Goal: Find specific page/section: Find specific page/section

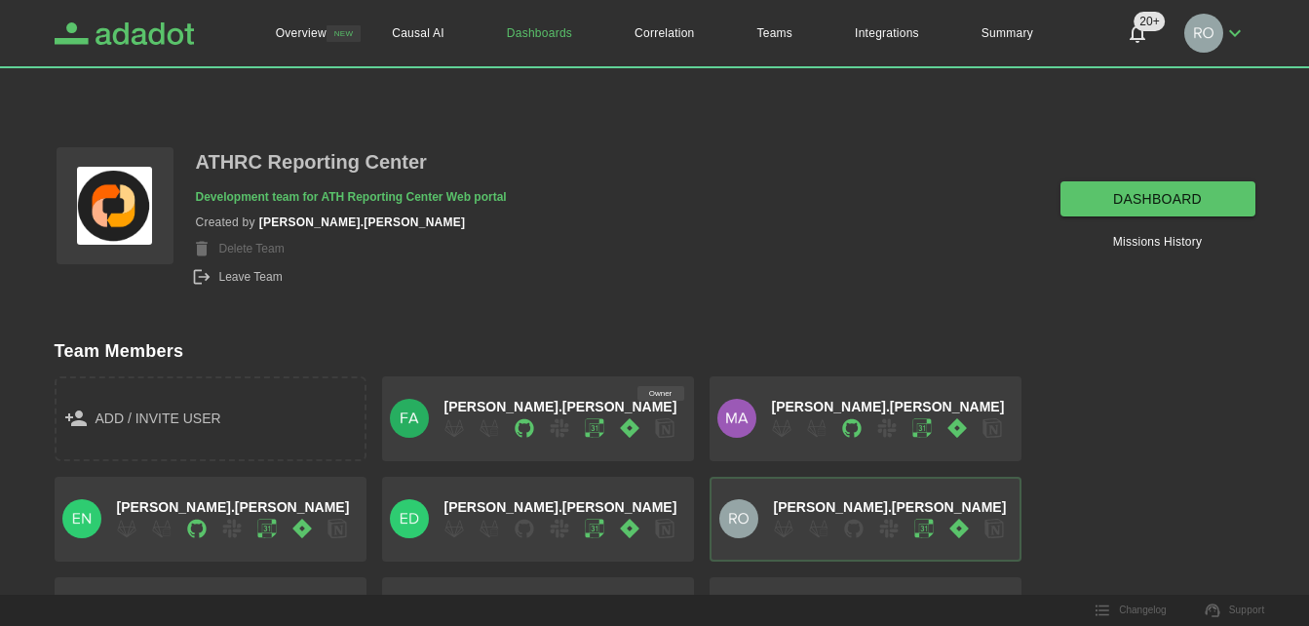
click at [185, 36] on icon "Adadot Homepage" at bounding box center [142, 33] width 104 height 22
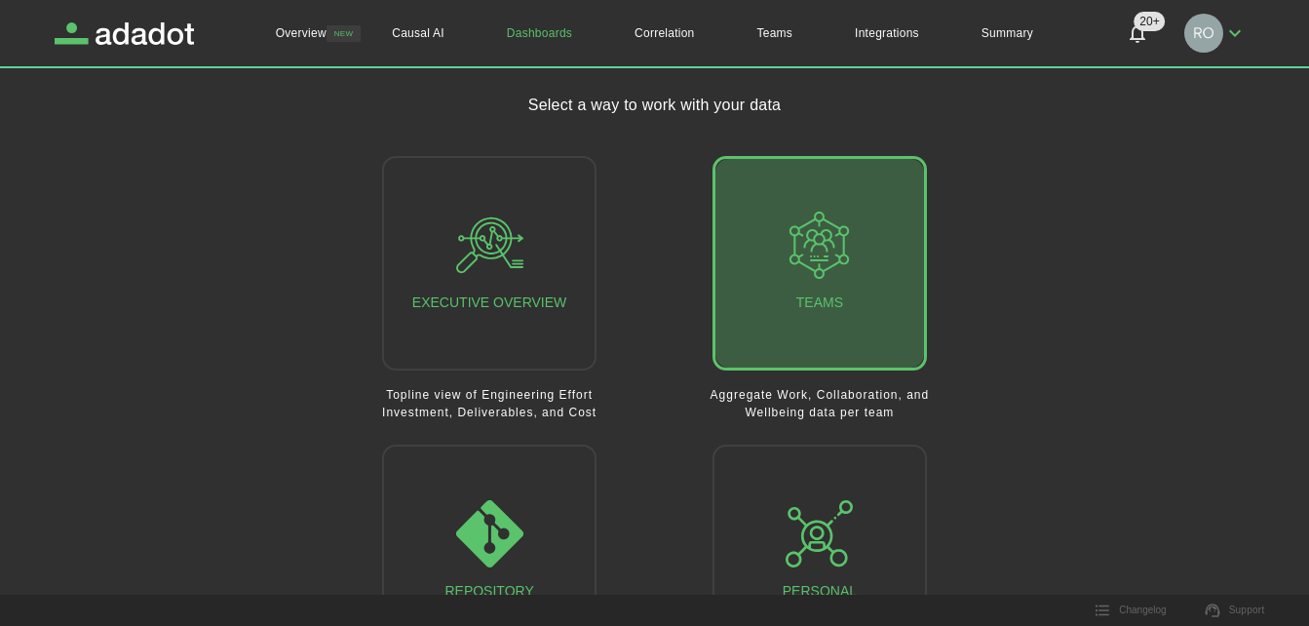
click at [815, 291] on div "Teams" at bounding box center [819, 263] width 67 height 103
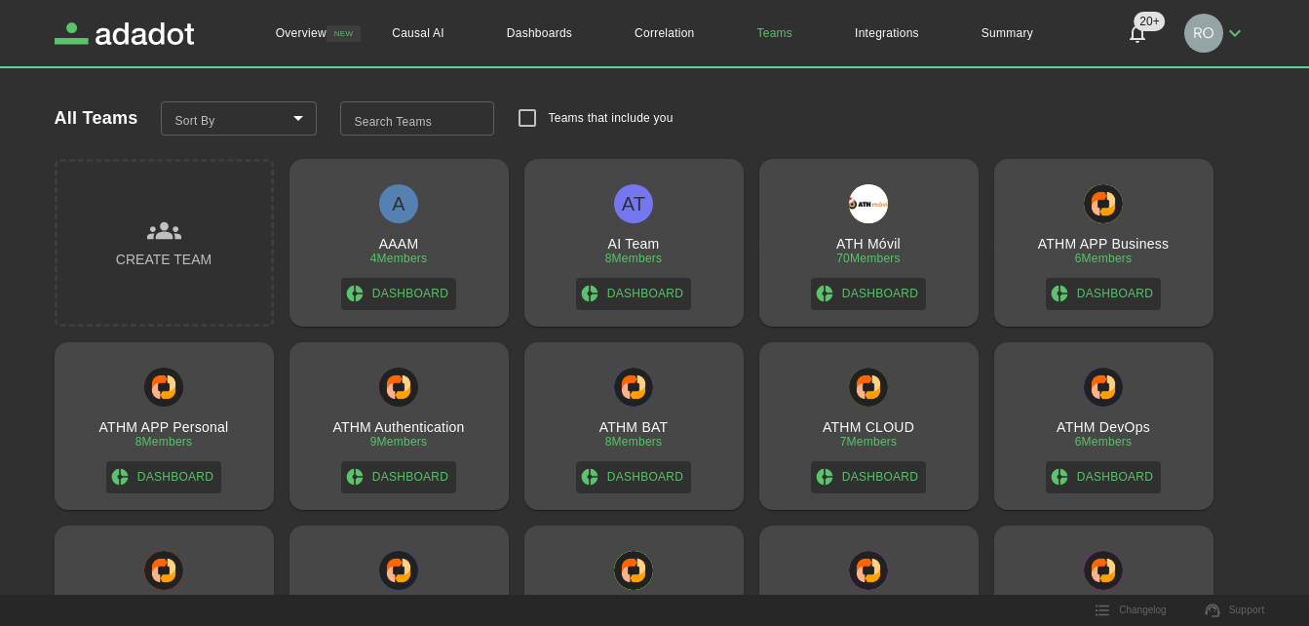
click at [452, 117] on input "Search Teams" at bounding box center [417, 118] width 154 height 35
click at [426, 120] on input "Search Teams" at bounding box center [417, 118] width 154 height 35
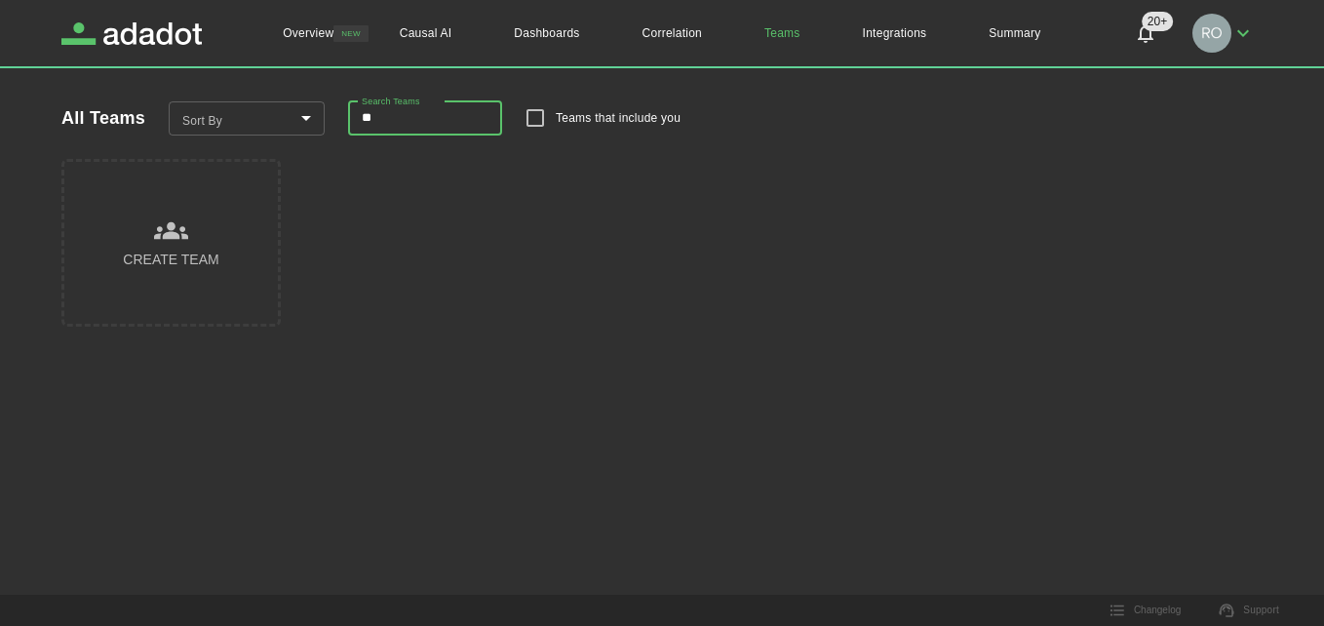
type input "*"
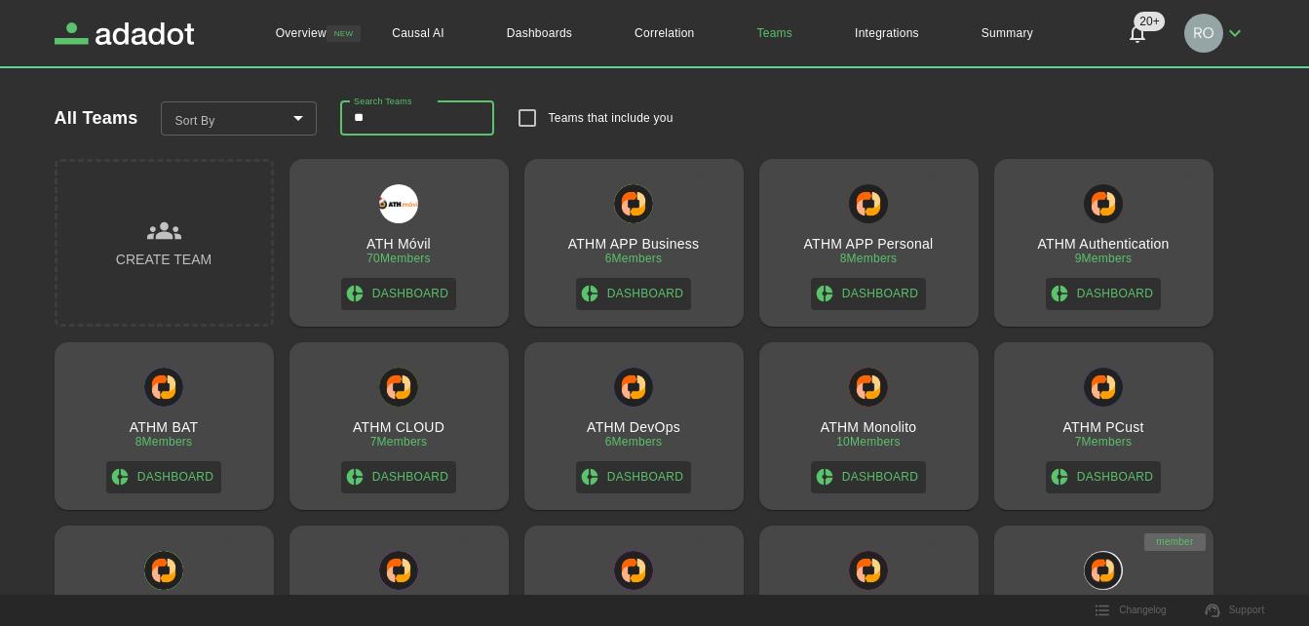
type input "*"
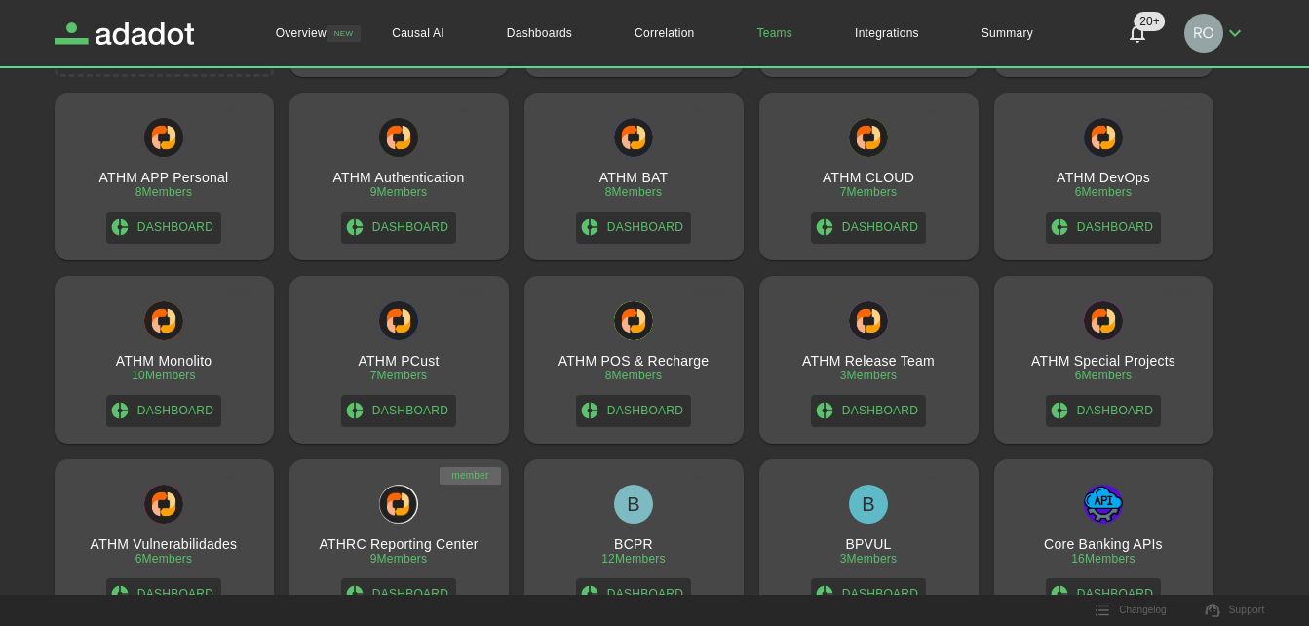
scroll to position [292, 0]
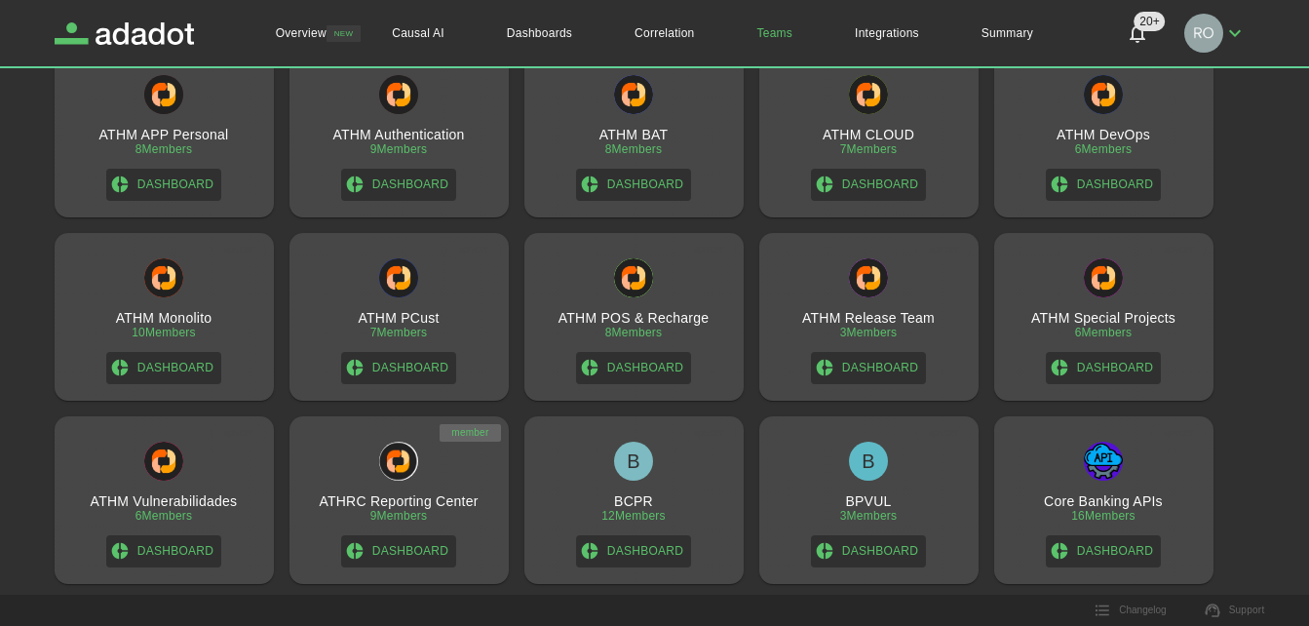
click at [404, 468] on img at bounding box center [398, 461] width 39 height 39
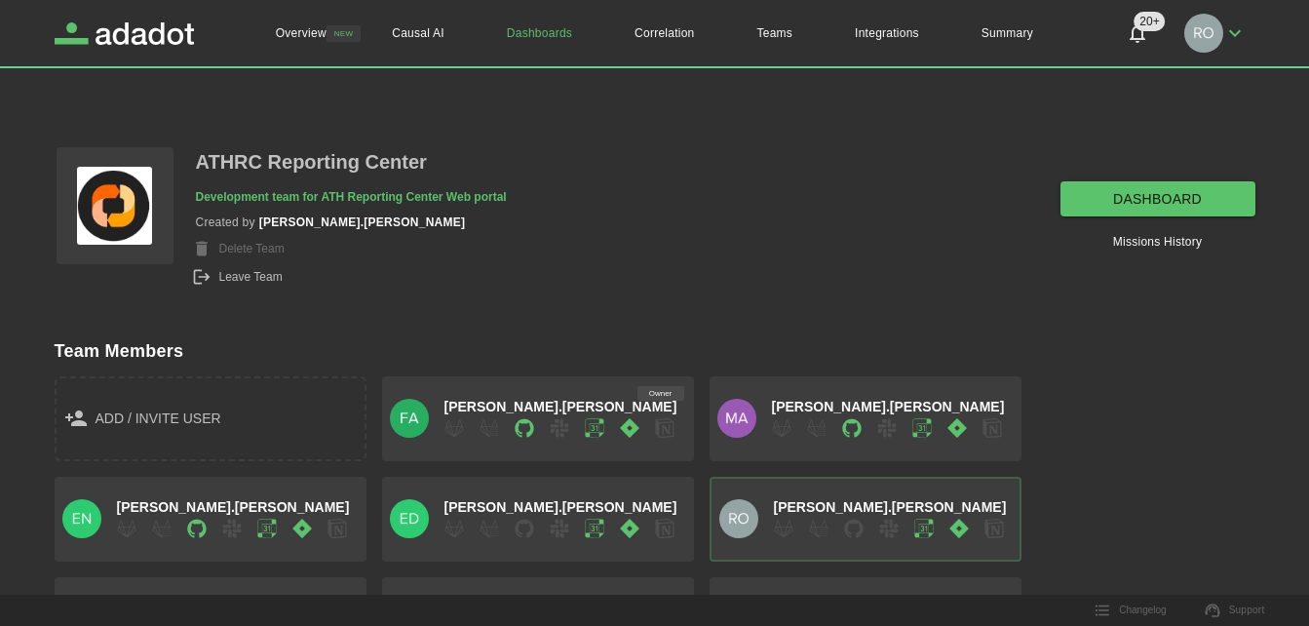
click at [1128, 212] on link "dashboard" at bounding box center [1158, 199] width 195 height 36
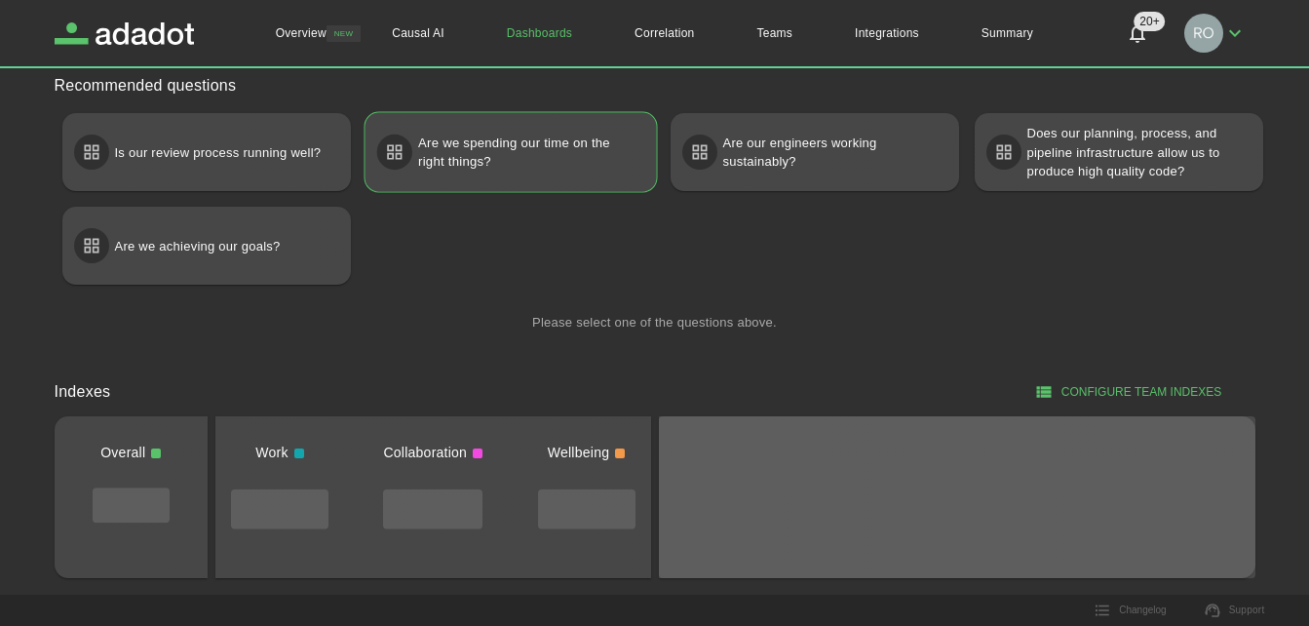
scroll to position [232, 0]
